Goal: Complete application form: Complete application form

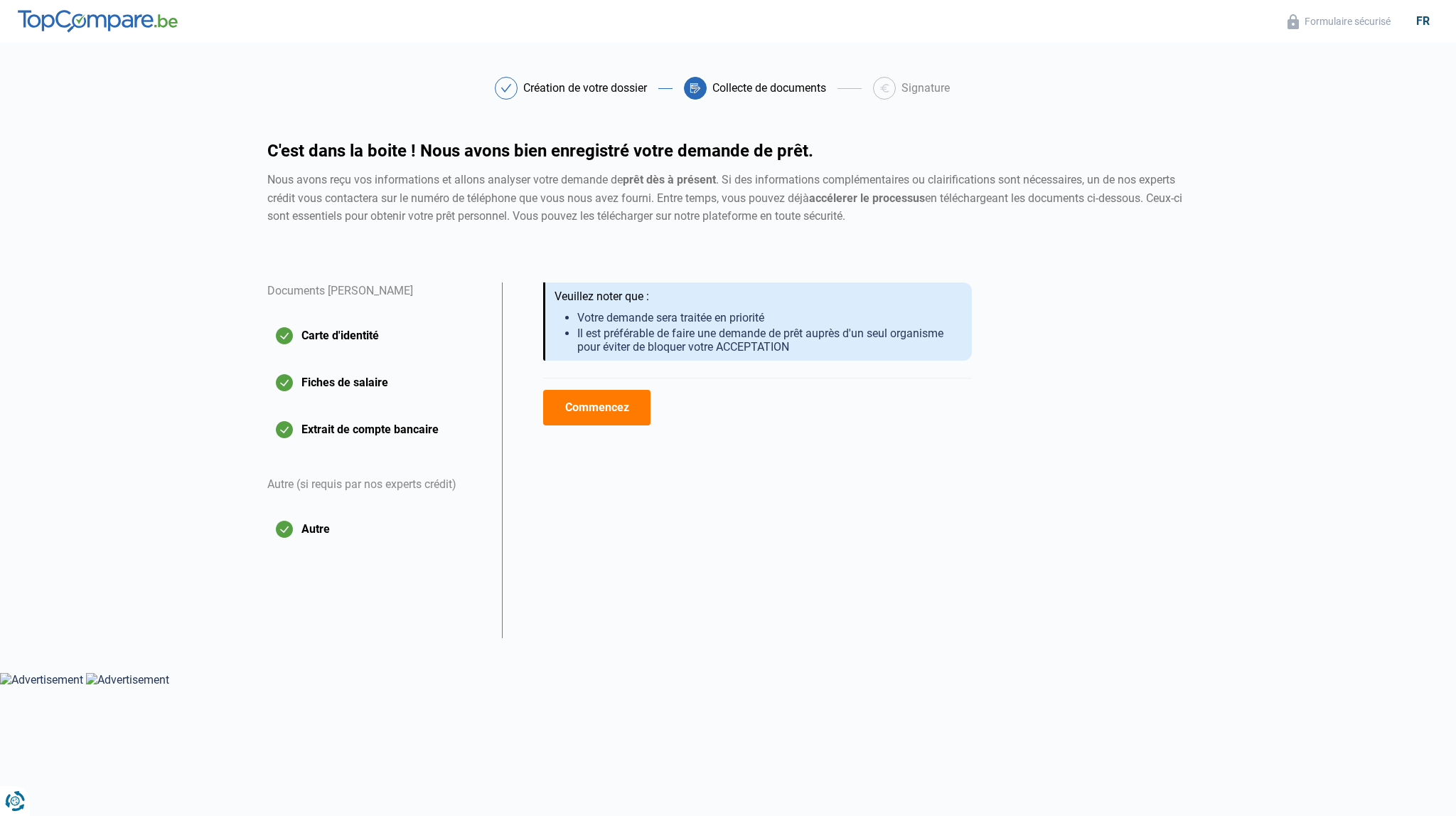
click at [289, 380] on button "Fiches de salaire" at bounding box center [376, 382] width 217 height 35
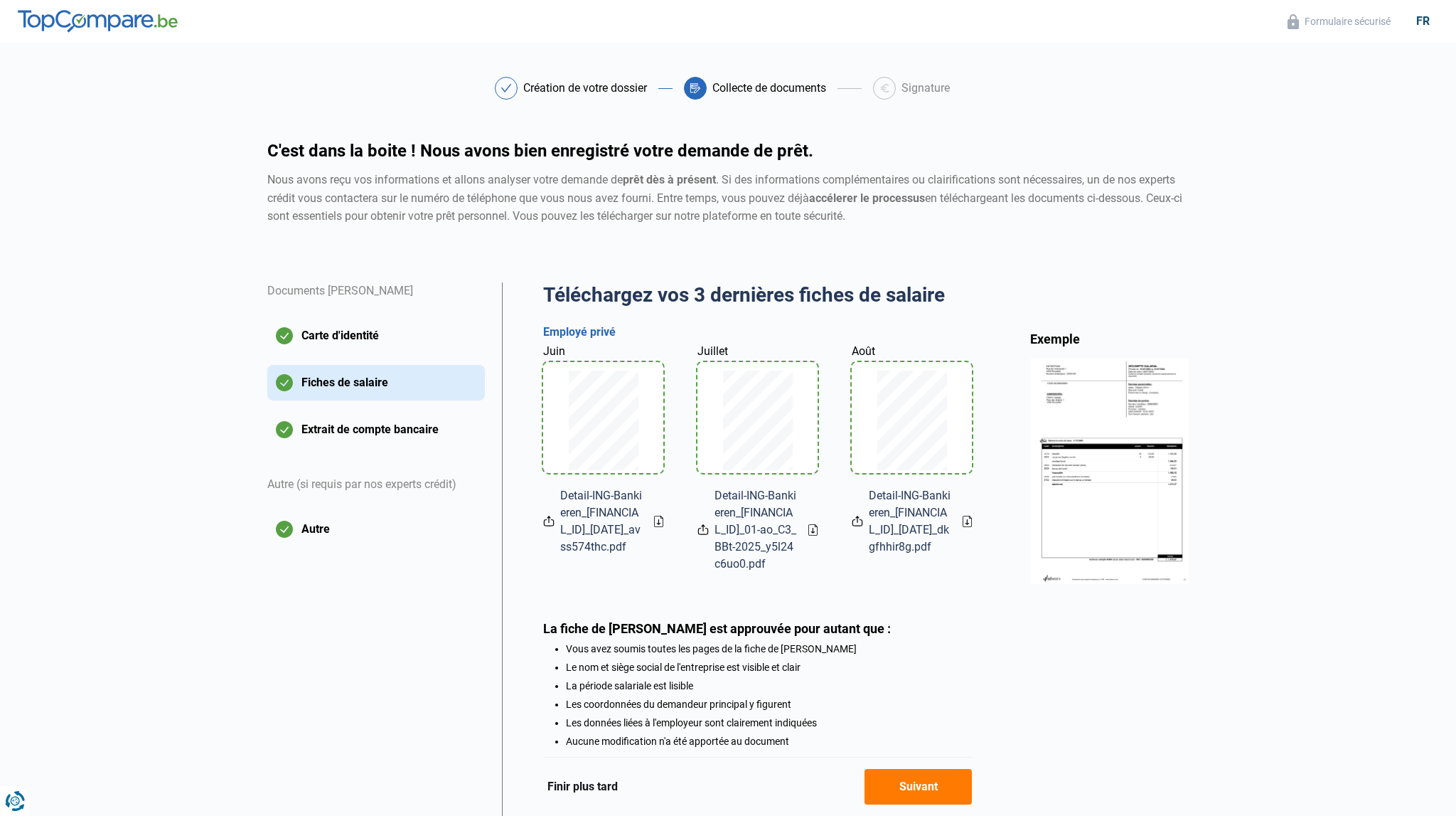
click at [914, 787] on button "Suivant" at bounding box center [918, 787] width 107 height 35
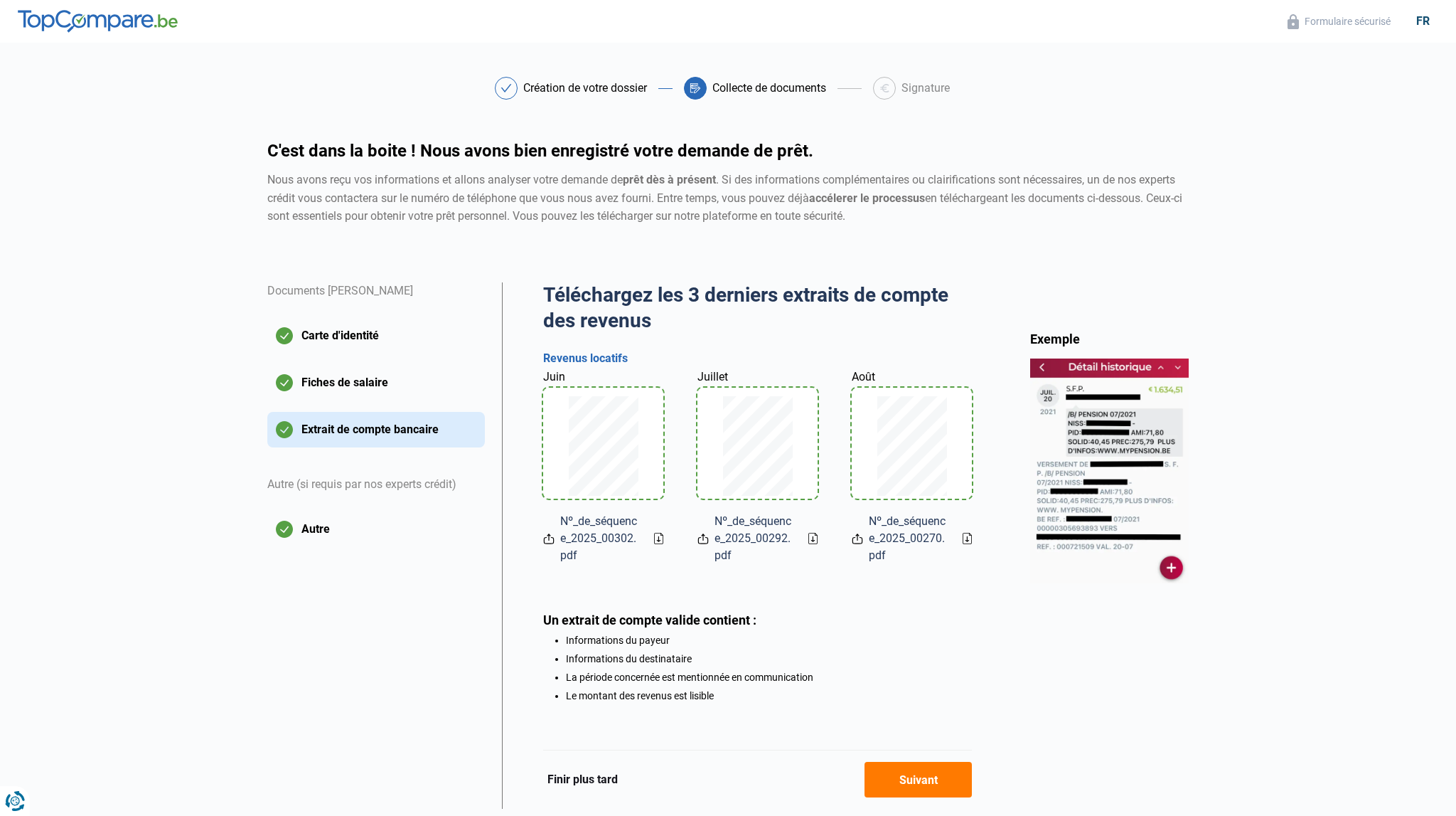
click at [914, 787] on button "Suivant" at bounding box center [918, 779] width 107 height 35
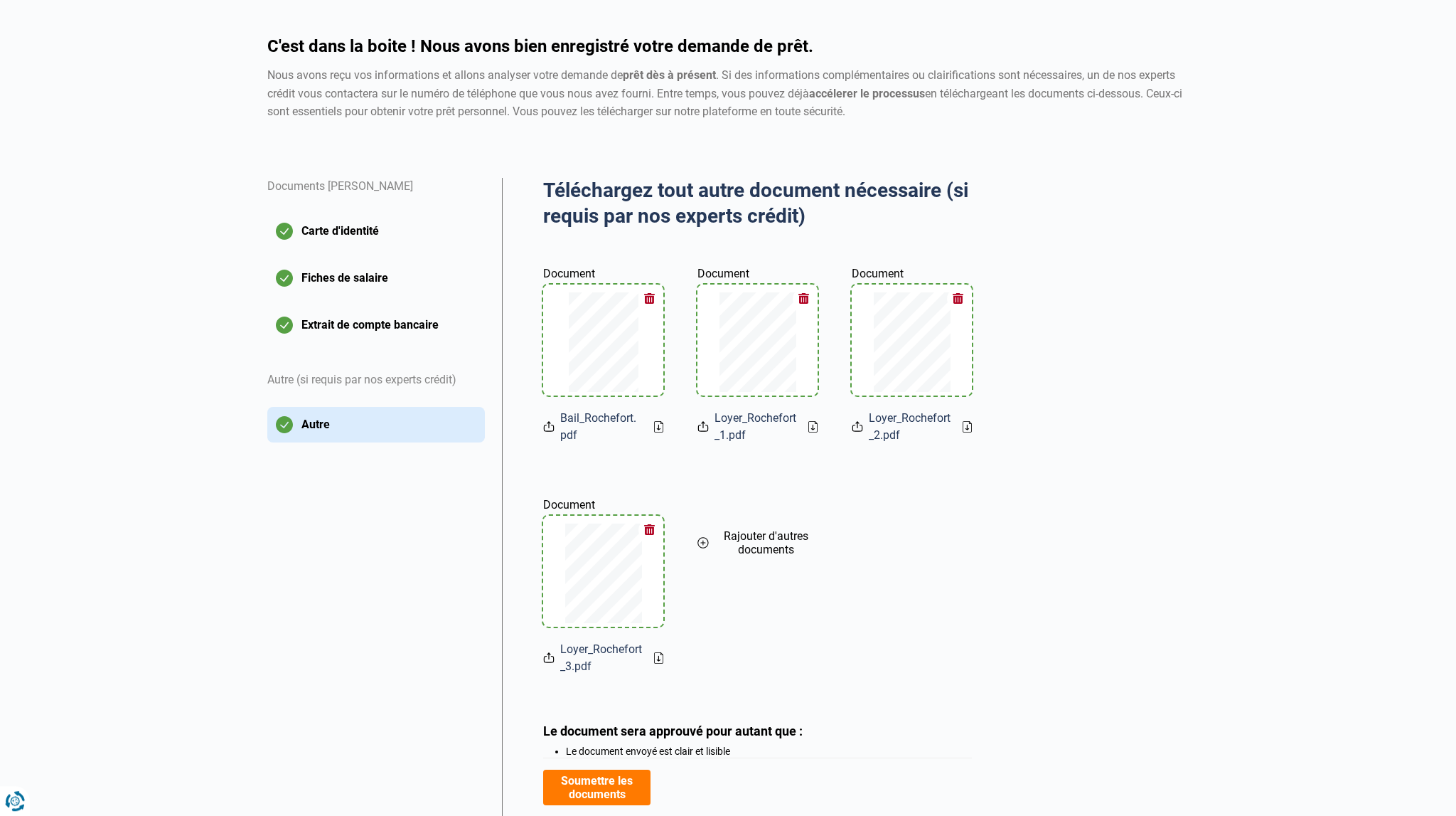
scroll to position [150, 0]
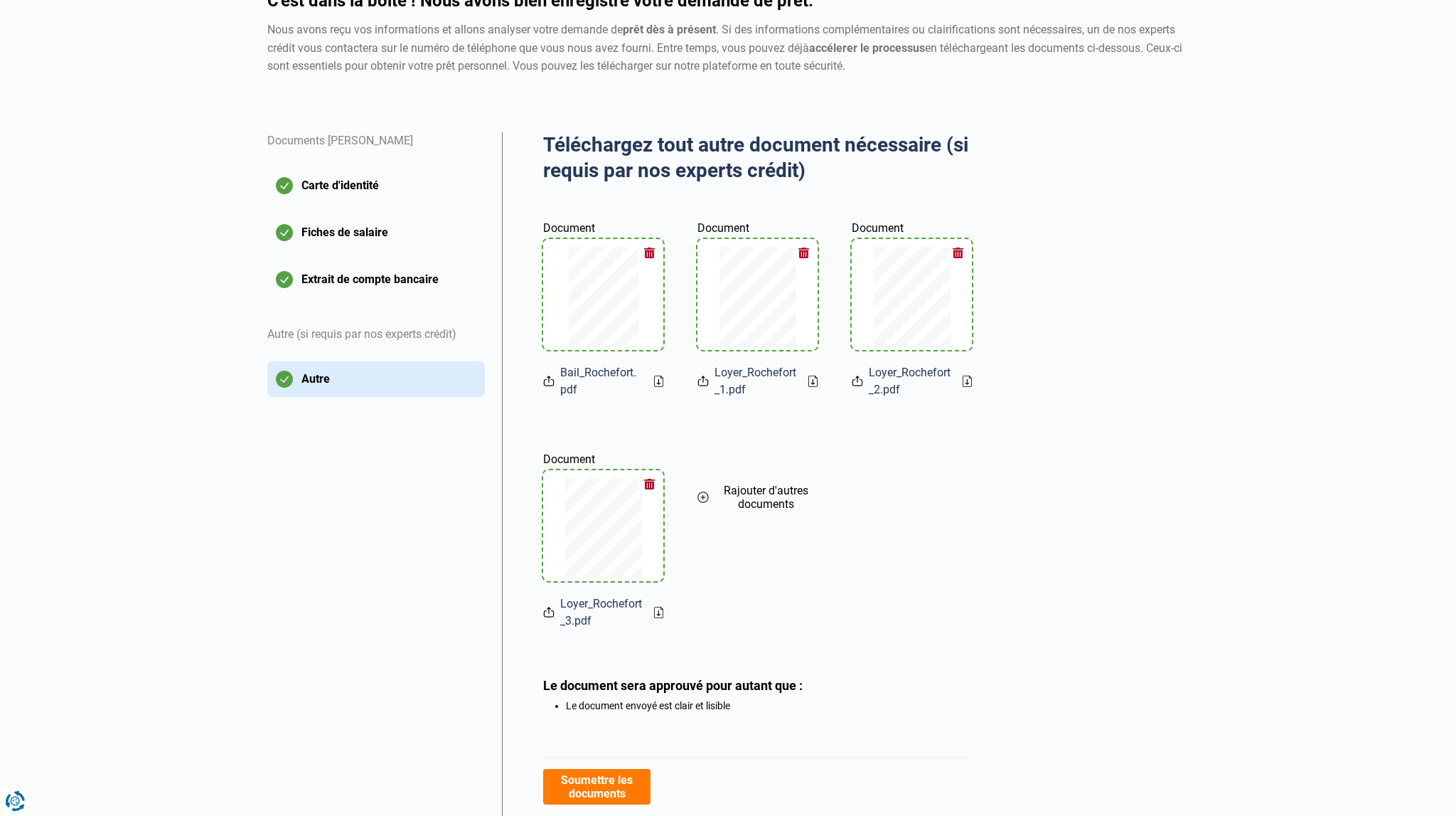
click at [623, 794] on button "Soumettre les documents" at bounding box center [597, 787] width 107 height 35
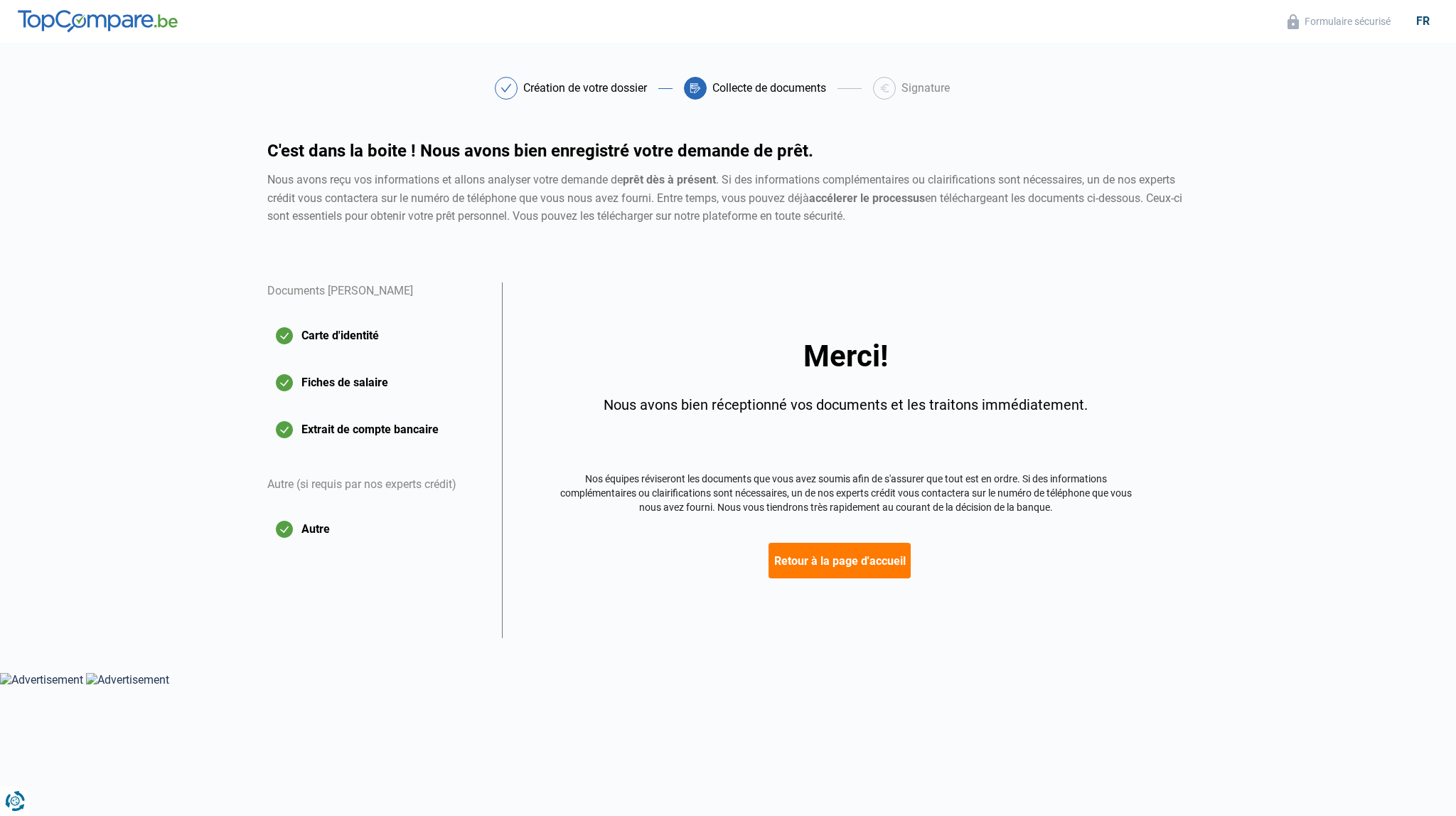
click at [859, 580] on div "Merci! Nous avons bien réceptionné vos documents et les traitons immédiatement.…" at bounding box center [845, 460] width 687 height 356
click at [853, 565] on button "Retour à la page d'accueil" at bounding box center [840, 560] width 142 height 35
